Goal: Information Seeking & Learning: Compare options

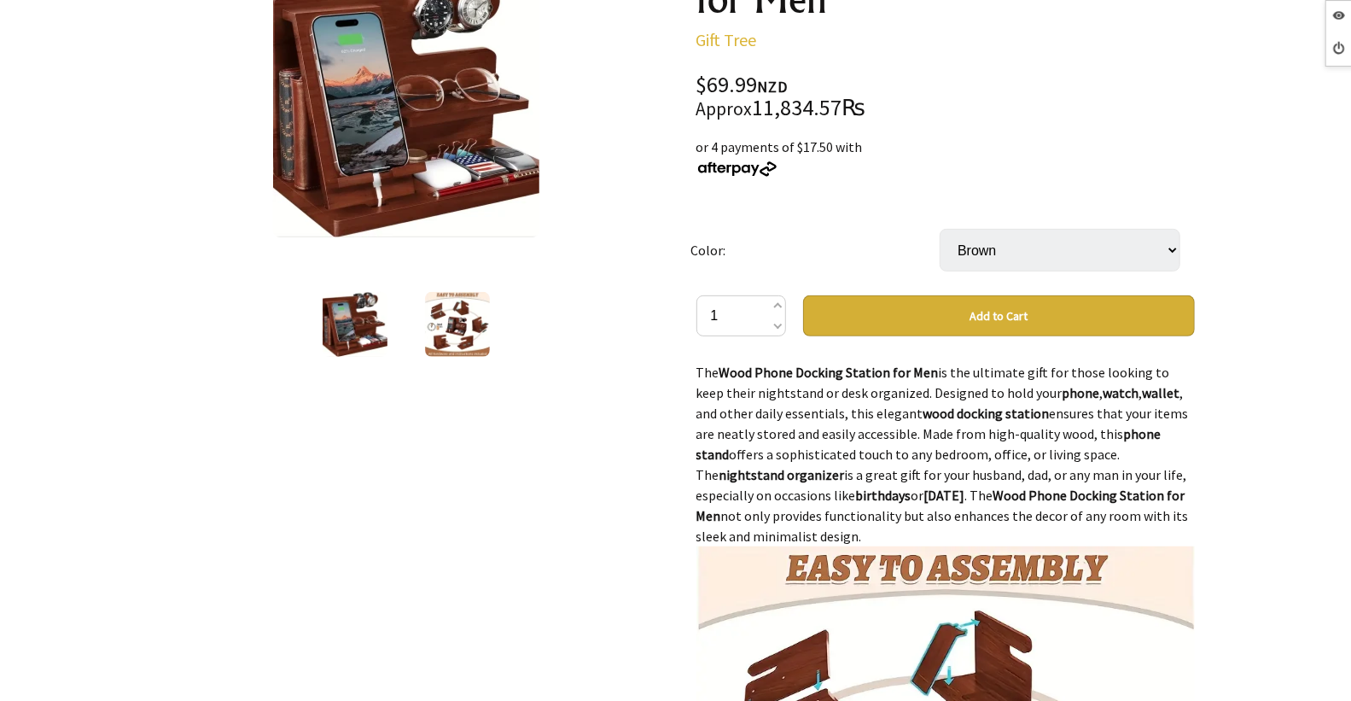
scroll to position [95, 0]
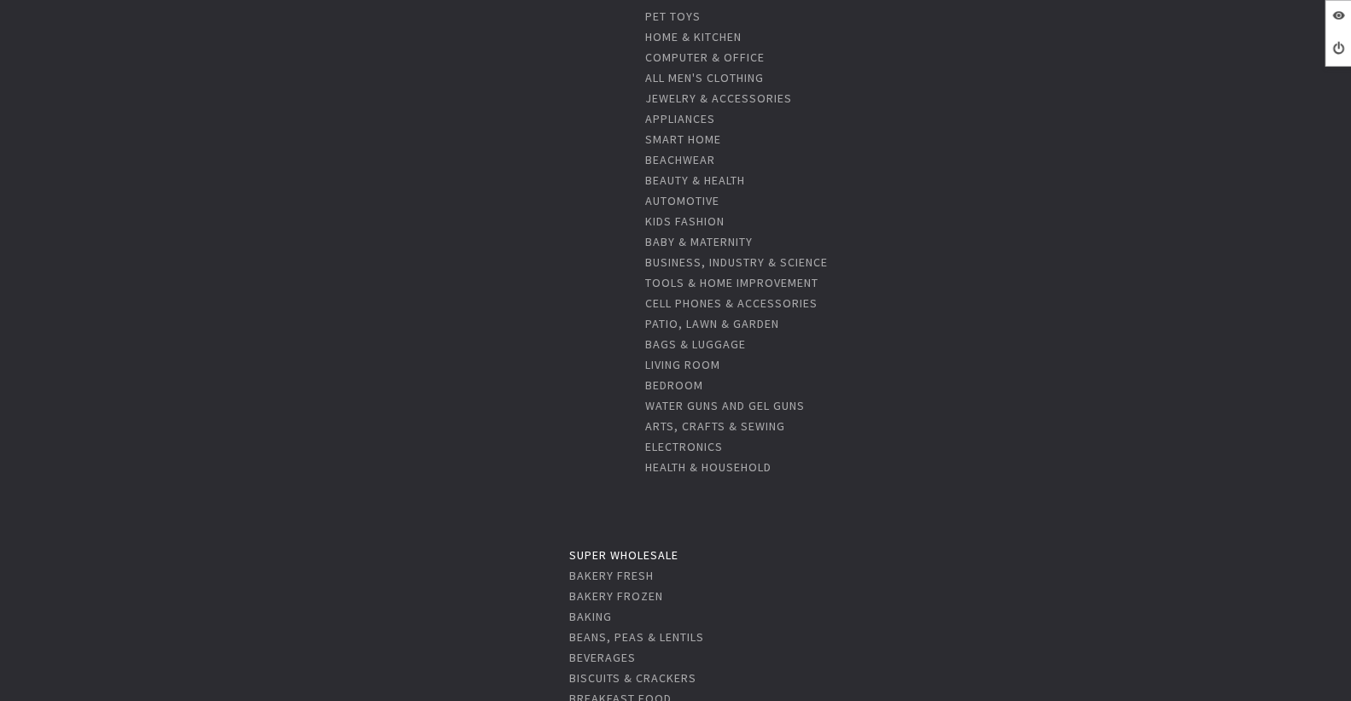
scroll to position [1043, 0]
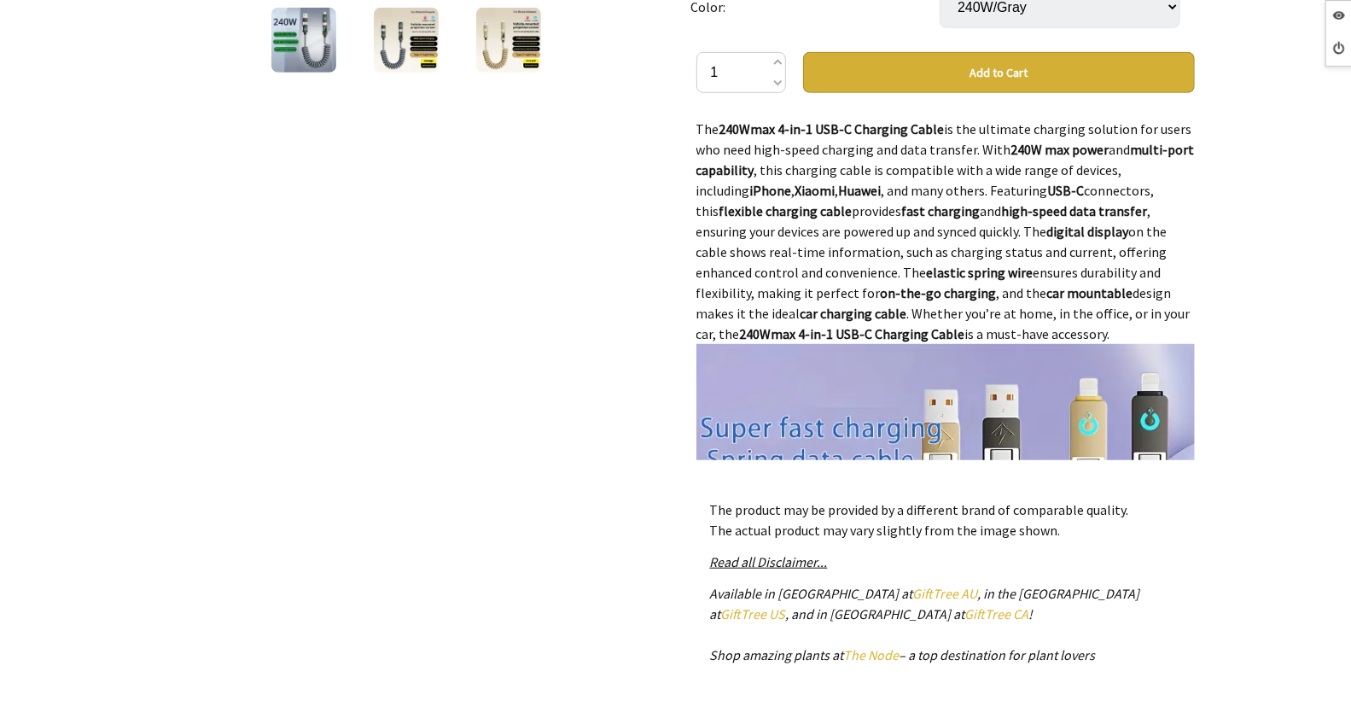
scroll to position [95, 0]
